Goal: Entertainment & Leisure: Consume media (video, audio)

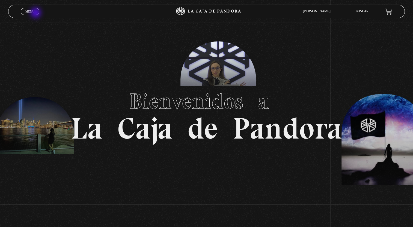
click at [36, 13] on link "Menu Cerrar" at bounding box center [30, 11] width 19 height 7
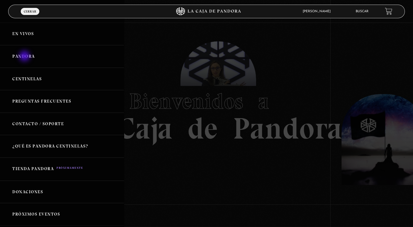
click at [25, 57] on link "Pandora" at bounding box center [62, 56] width 124 height 23
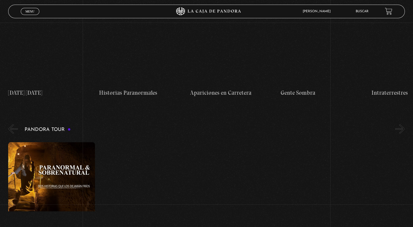
scroll to position [615, 0]
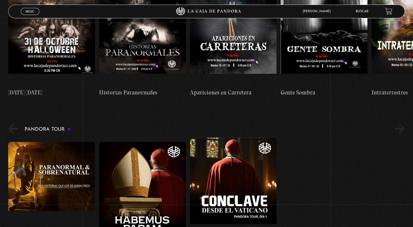
click at [304, 208] on div "Paranormal & Sobrenatural Pandora Tour: Habemus Papam Pandora Tour: Conclave de…" at bounding box center [210, 197] width 404 height 118
click at [317, 165] on div "Paranormal & Sobrenatural Pandora Tour: Habemus Papam Pandora Tour: Conclave de…" at bounding box center [210, 197] width 404 height 118
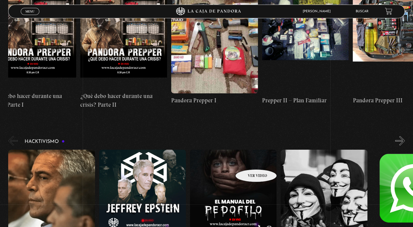
scroll to position [1548, 0]
click at [53, 150] on figure at bounding box center [51, 199] width 87 height 98
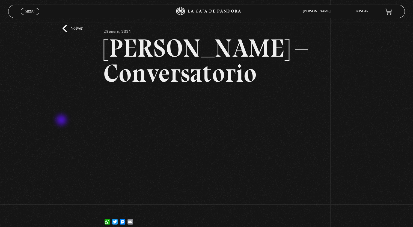
scroll to position [22, 0]
